Goal: Obtain resource: Obtain resource

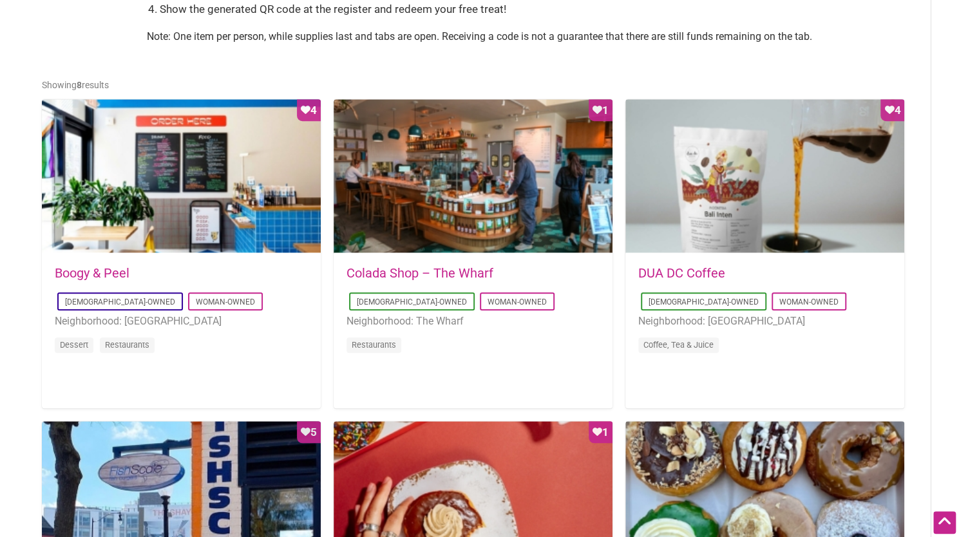
scroll to position [622, 0]
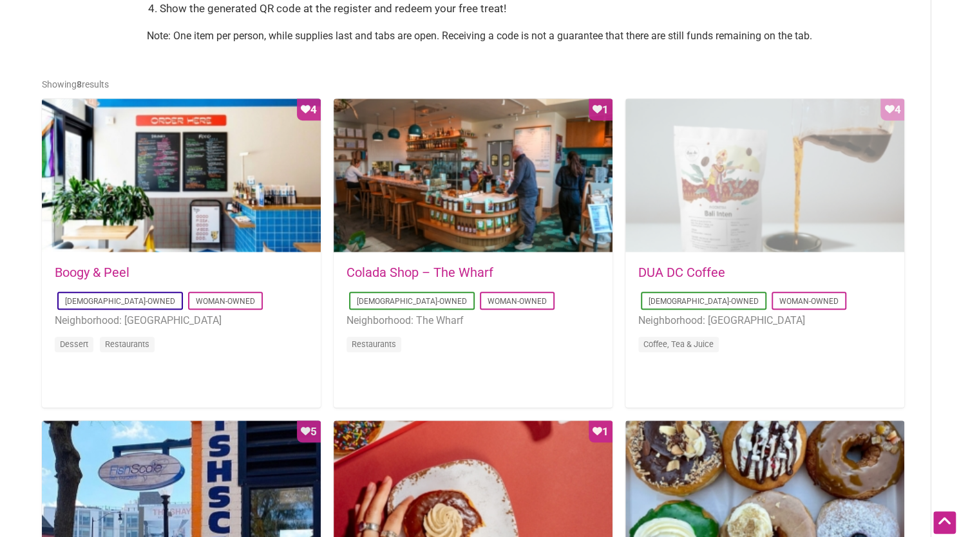
click at [700, 202] on div "Favorite Count 4" at bounding box center [764, 176] width 279 height 155
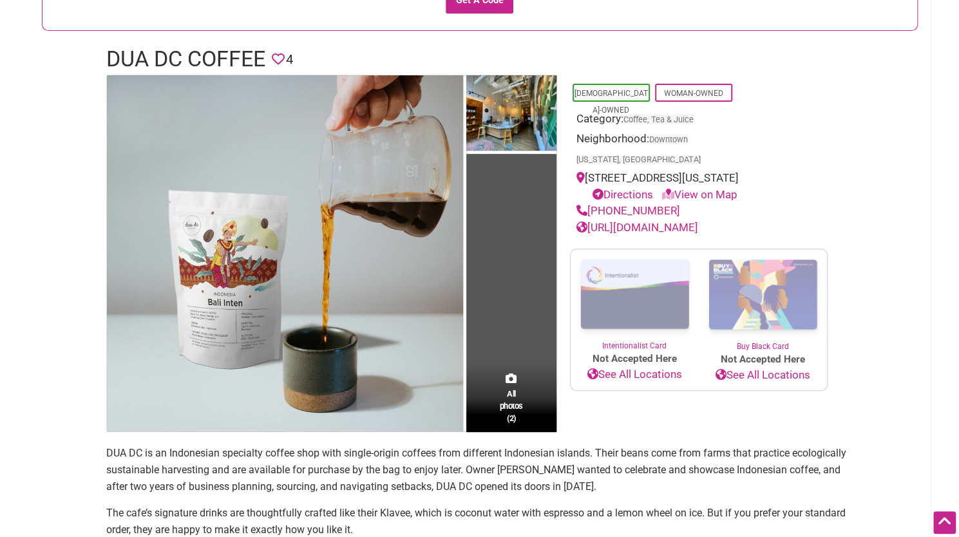
scroll to position [169, 0]
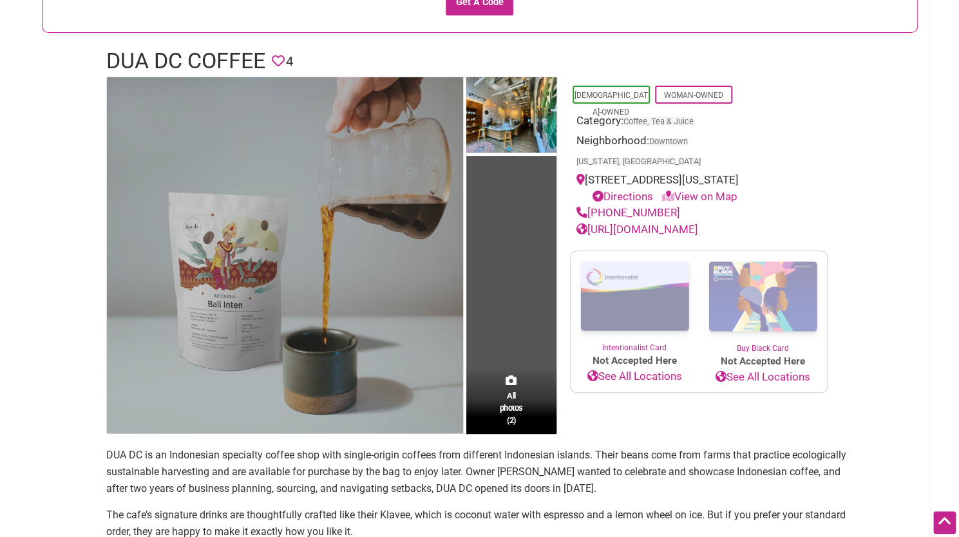
click at [336, 314] on img at bounding box center [285, 255] width 356 height 356
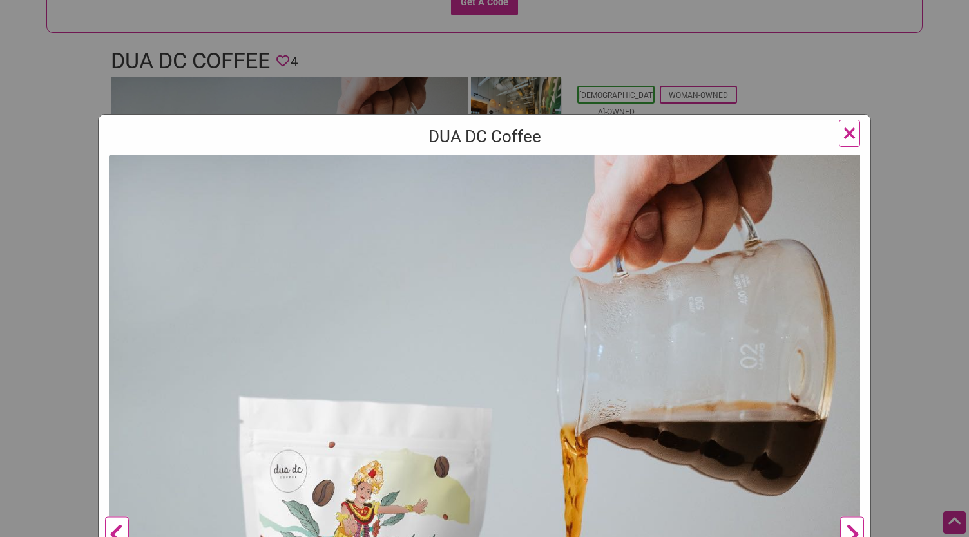
click at [483, 6] on div "DUA DC Coffee Previous Next 1 2 ×" at bounding box center [484, 268] width 969 height 537
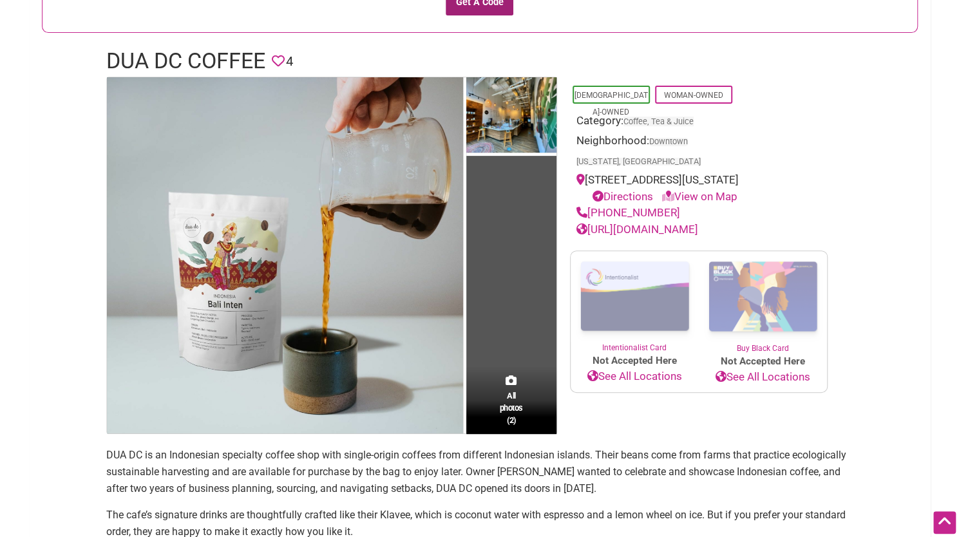
click at [470, 4] on input "Get A Code" at bounding box center [480, 3] width 68 height 26
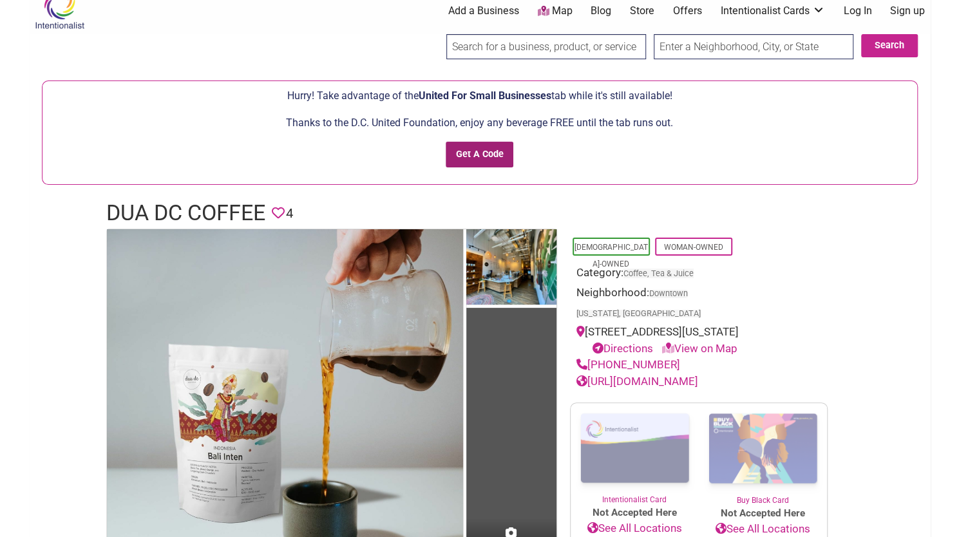
scroll to position [17, 0]
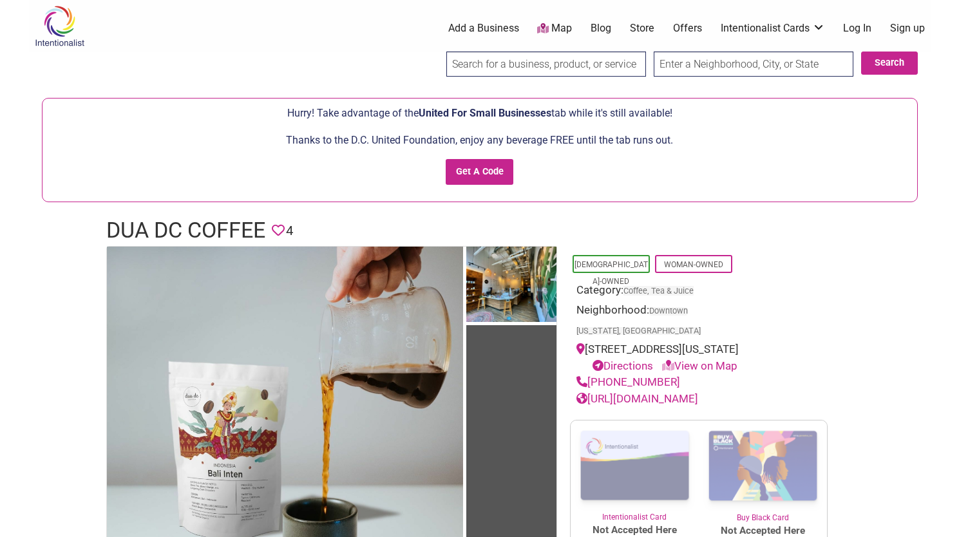
scroll to position [7, 0]
